Goal: Check status: Check status

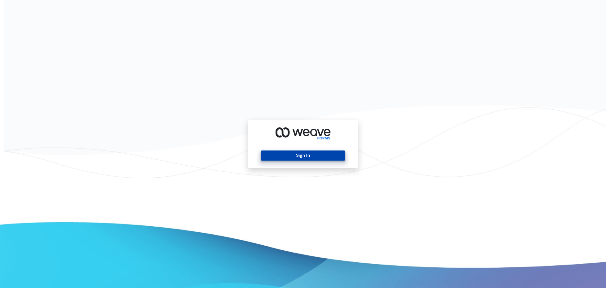
click at [304, 153] on button "Sign In" at bounding box center [303, 155] width 84 height 10
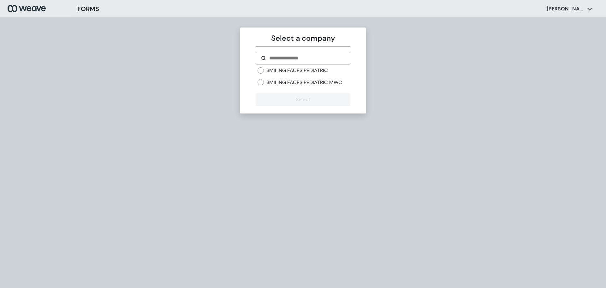
click at [324, 85] on label "SMILING FACES PEDIATRIC MWC" at bounding box center [304, 82] width 76 height 7
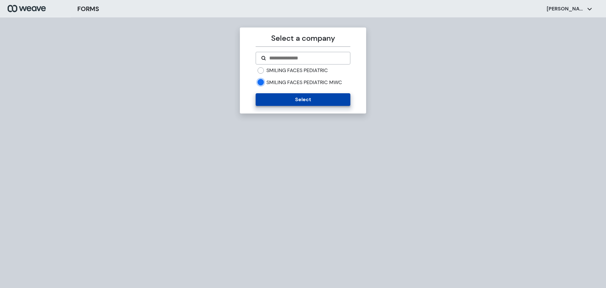
click at [324, 98] on button "Select" at bounding box center [303, 99] width 94 height 13
